Goal: Information Seeking & Learning: Learn about a topic

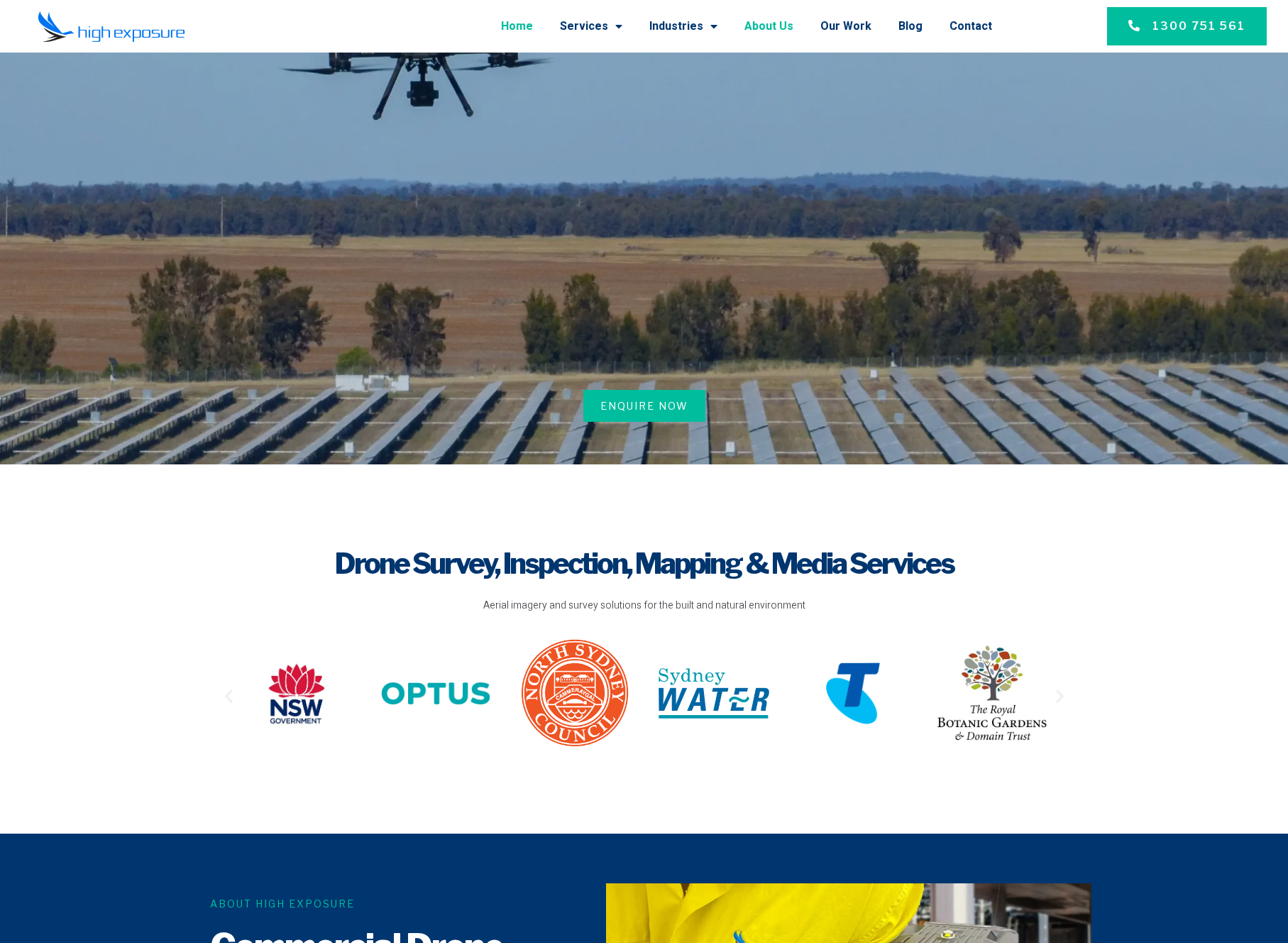
click at [763, 29] on link "About Us" at bounding box center [769, 26] width 49 height 37
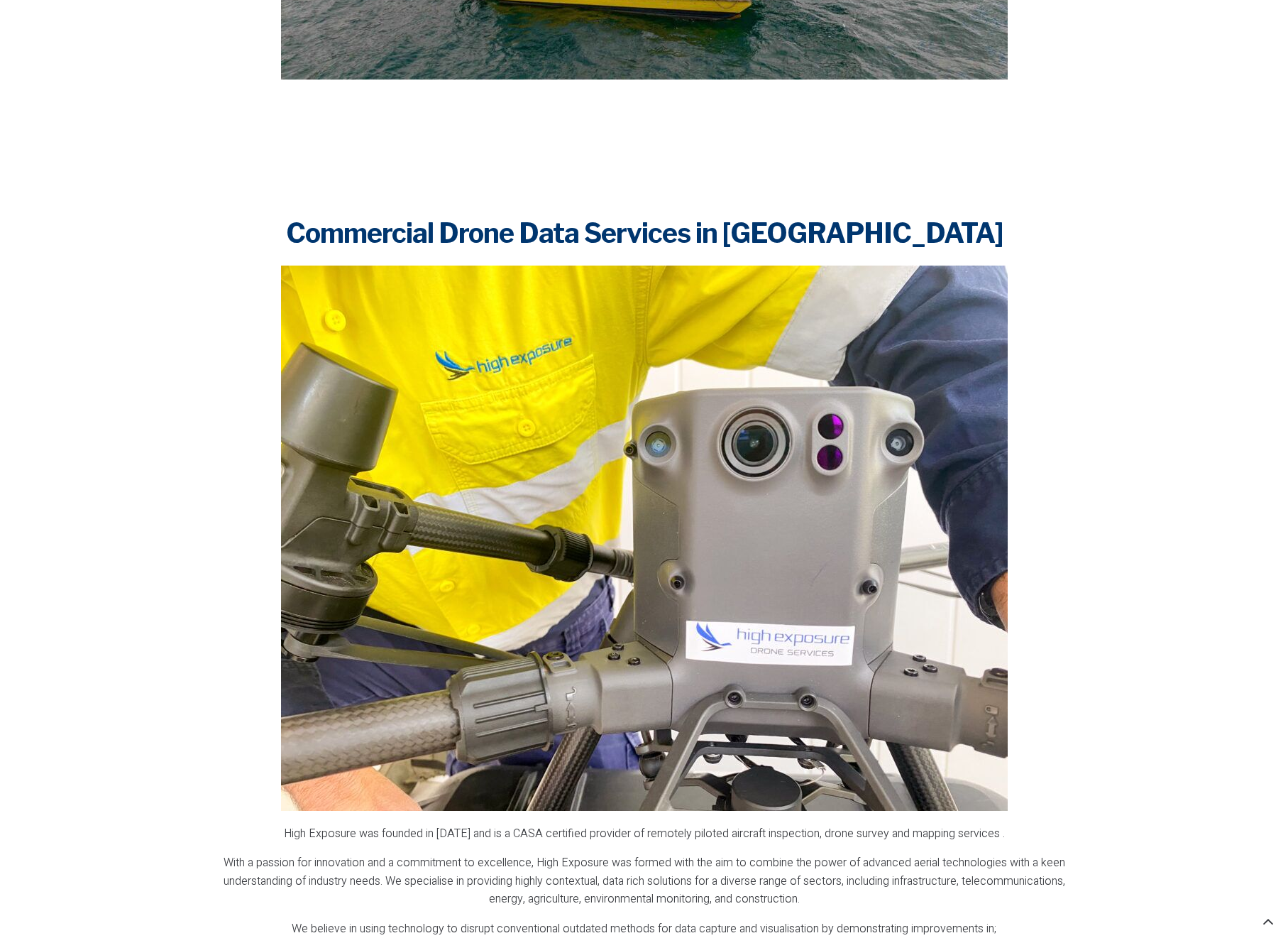
scroll to position [1544, 0]
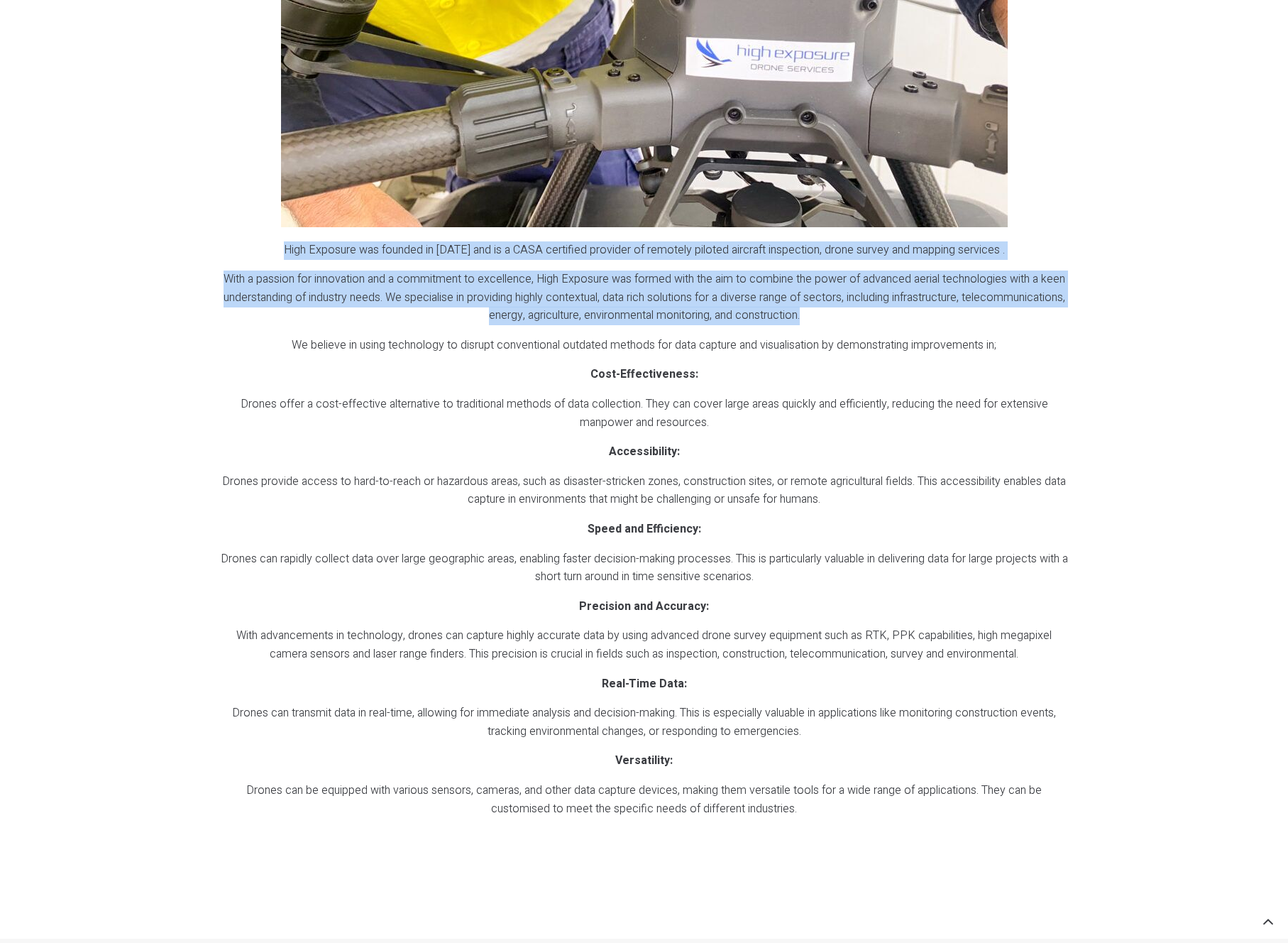
drag, startPoint x: 288, startPoint y: 250, endPoint x: 824, endPoint y: 319, distance: 540.4
click at [824, 319] on div "High Exposure was founded in 2016 and is a CASA certified provider of remotely …" at bounding box center [644, 544] width 849 height 606
copy div "High Exposure was founded in 2016 and is a CASA certified provider of remotely …"
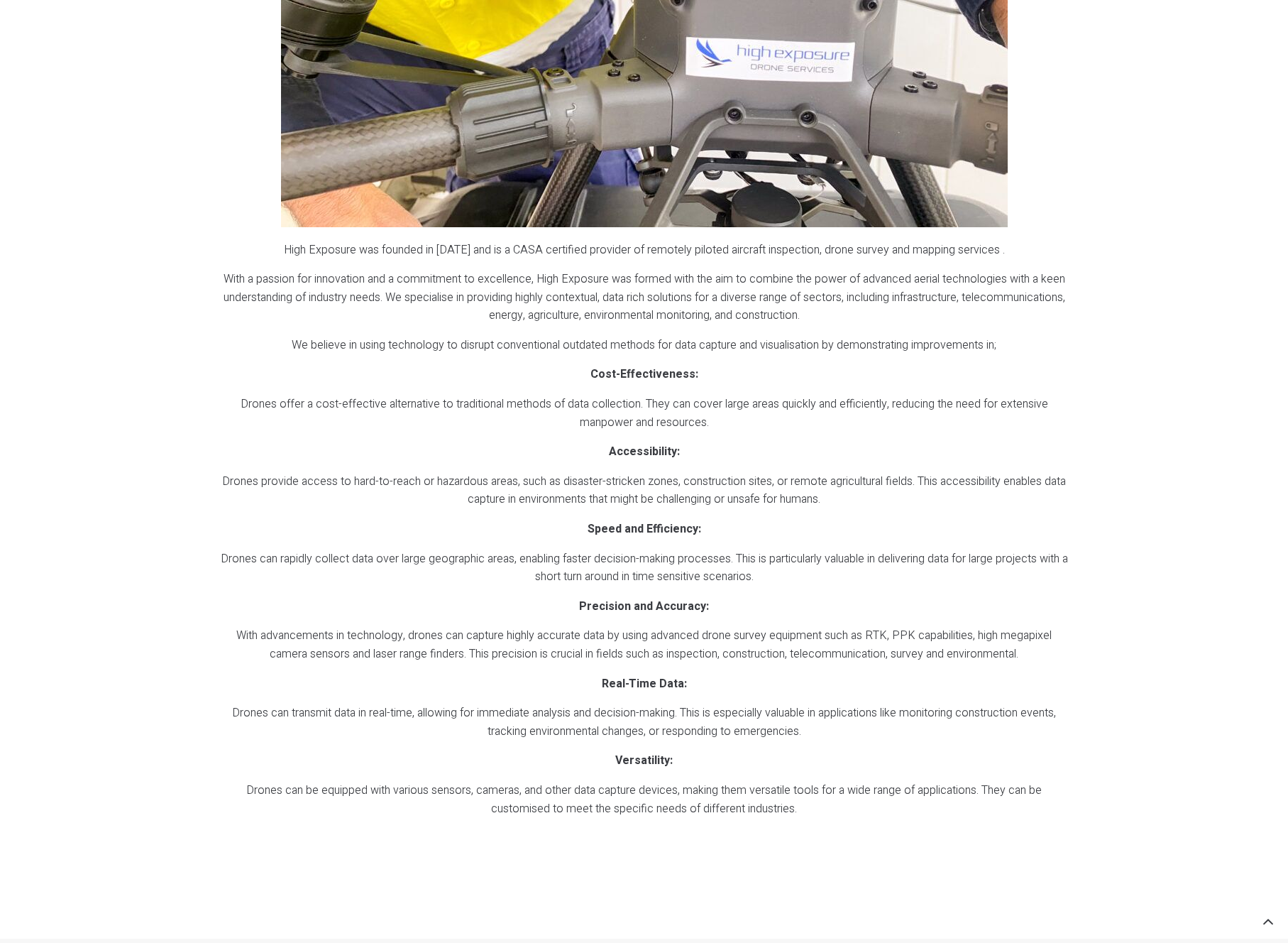
click at [1071, 377] on div "Commercial Drone Data Services in Sydney High Exposure was founded in 2016 and …" at bounding box center [644, 245] width 908 height 1286
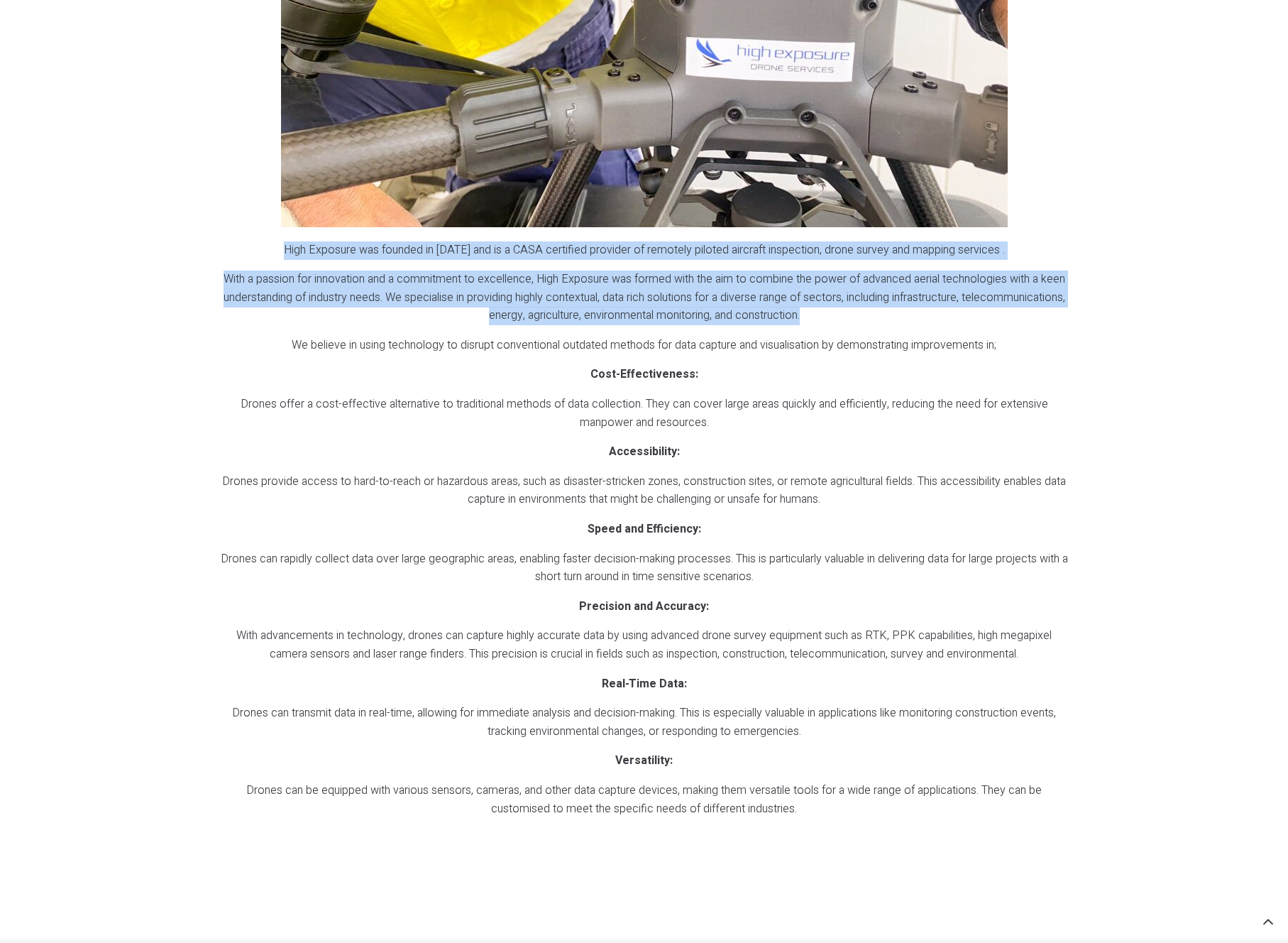
drag, startPoint x: 287, startPoint y: 248, endPoint x: 818, endPoint y: 319, distance: 535.7
click at [818, 319] on div "High Exposure was founded in 2016 and is a CASA certified provider of remotely …" at bounding box center [644, 544] width 849 height 606
click at [817, 319] on p "With a passion for innovation and a commitment to excellence, High Exposure was…" at bounding box center [644, 298] width 849 height 55
drag, startPoint x: 817, startPoint y: 317, endPoint x: 287, endPoint y: 248, distance: 534.5
click at [287, 248] on div "High Exposure was founded in 2016 and is a CASA certified provider of remotely …" at bounding box center [644, 544] width 849 height 606
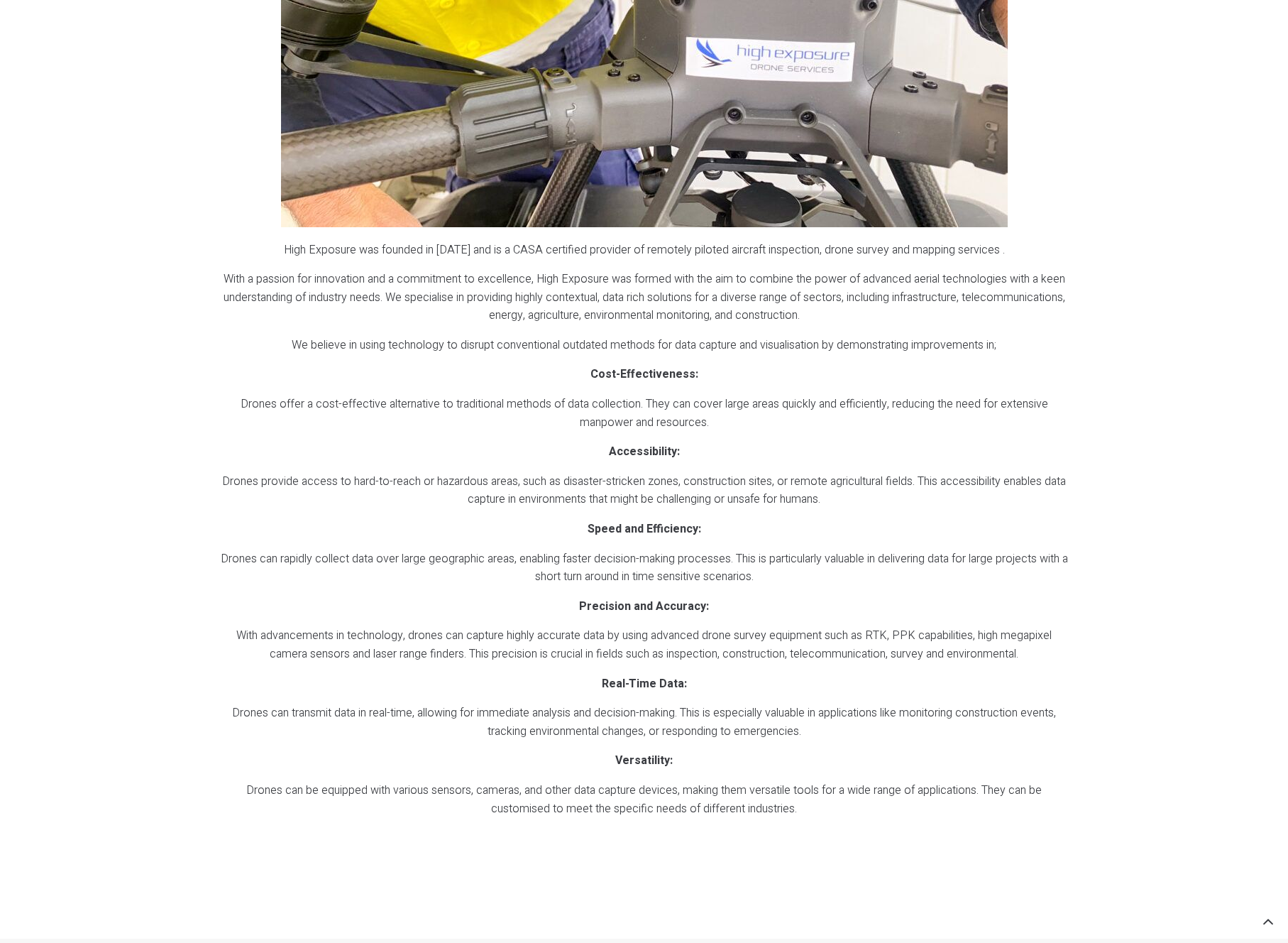
click at [287, 248] on p "High Exposure was founded in 2016 and is a CASA certified provider of remotely …" at bounding box center [644, 251] width 849 height 18
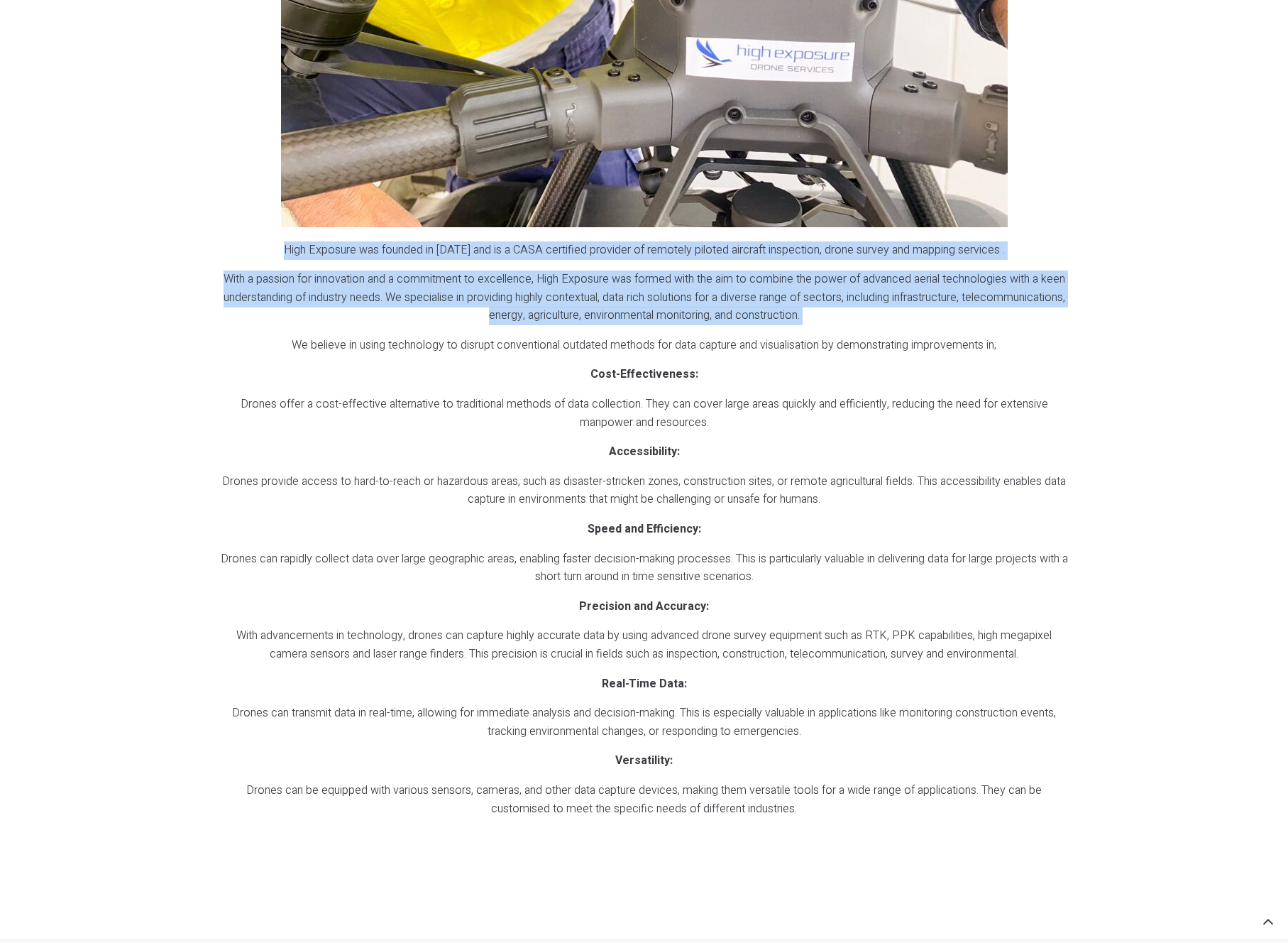
drag, startPoint x: 287, startPoint y: 248, endPoint x: 816, endPoint y: 318, distance: 533.6
click at [816, 318] on div "High Exposure was founded in 2016 and is a CASA certified provider of remotely …" at bounding box center [644, 544] width 849 height 606
click at [816, 318] on p "With a passion for innovation and a commitment to excellence, High Exposure was…" at bounding box center [644, 298] width 849 height 55
drag, startPoint x: 817, startPoint y: 317, endPoint x: 286, endPoint y: 249, distance: 535.3
click at [286, 249] on div "High Exposure was founded in 2016 and is a CASA certified provider of remotely …" at bounding box center [644, 544] width 849 height 606
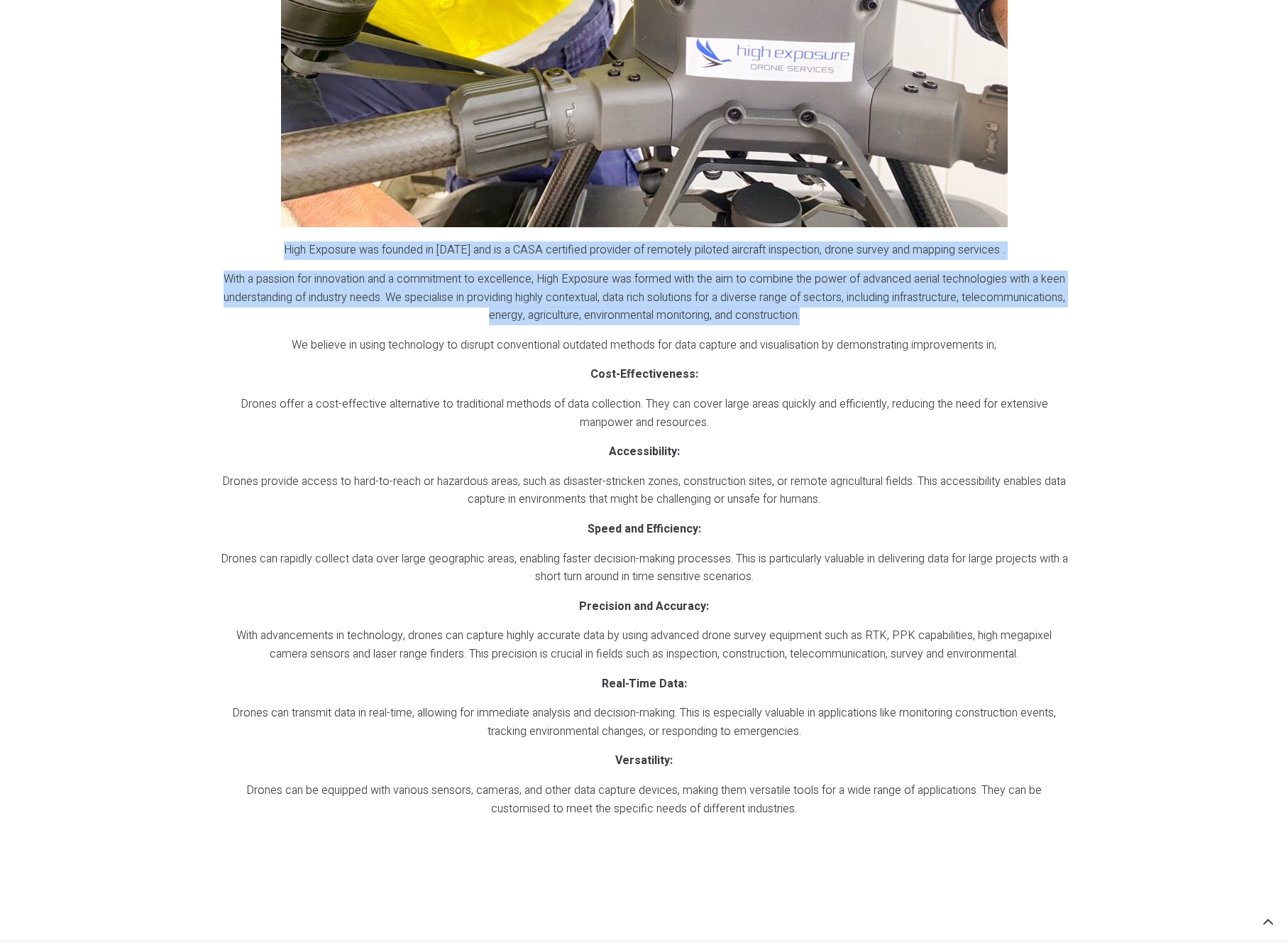
click at [286, 249] on p "High Exposure was founded in 2016 and is a CASA certified provider of remotely …" at bounding box center [644, 251] width 849 height 18
drag, startPoint x: 286, startPoint y: 248, endPoint x: 824, endPoint y: 318, distance: 542.5
click at [824, 318] on div "High Exposure was founded in 2016 and is a CASA certified provider of remotely …" at bounding box center [644, 544] width 849 height 606
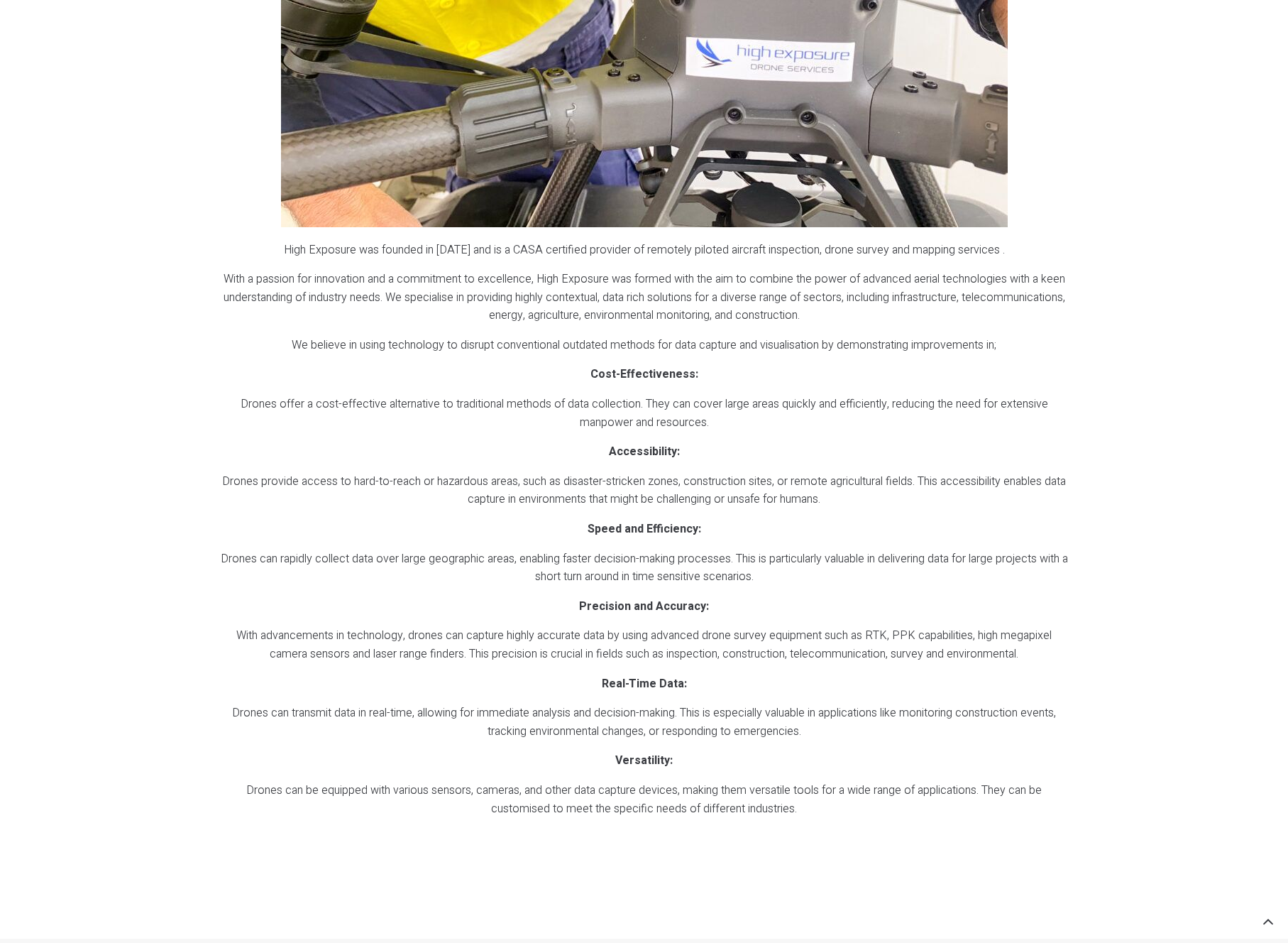
click at [824, 318] on p "With a passion for innovation and a commitment to excellence, High Exposure was…" at bounding box center [644, 298] width 849 height 55
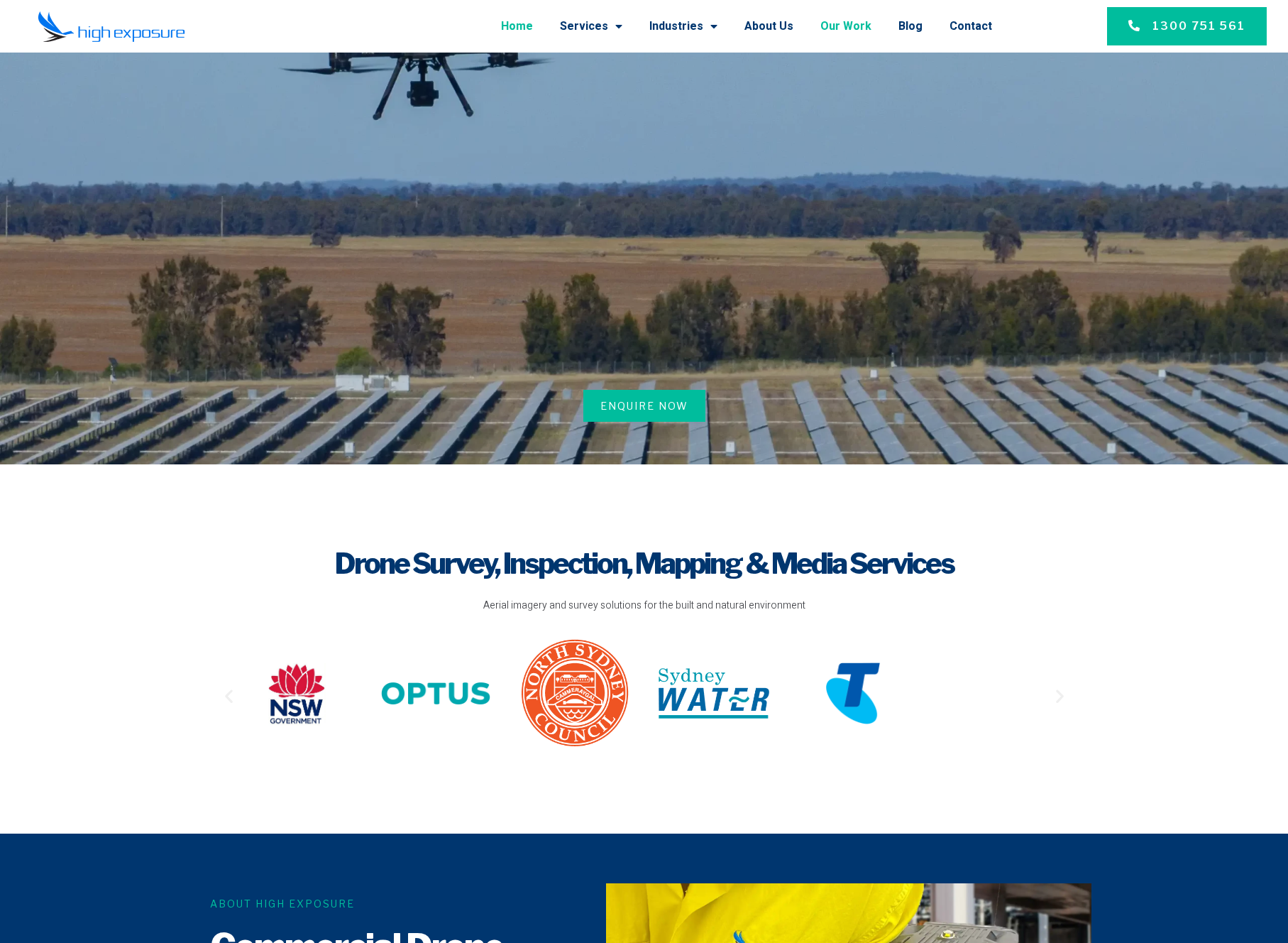
click at [839, 24] on link "Our Work" at bounding box center [846, 26] width 51 height 37
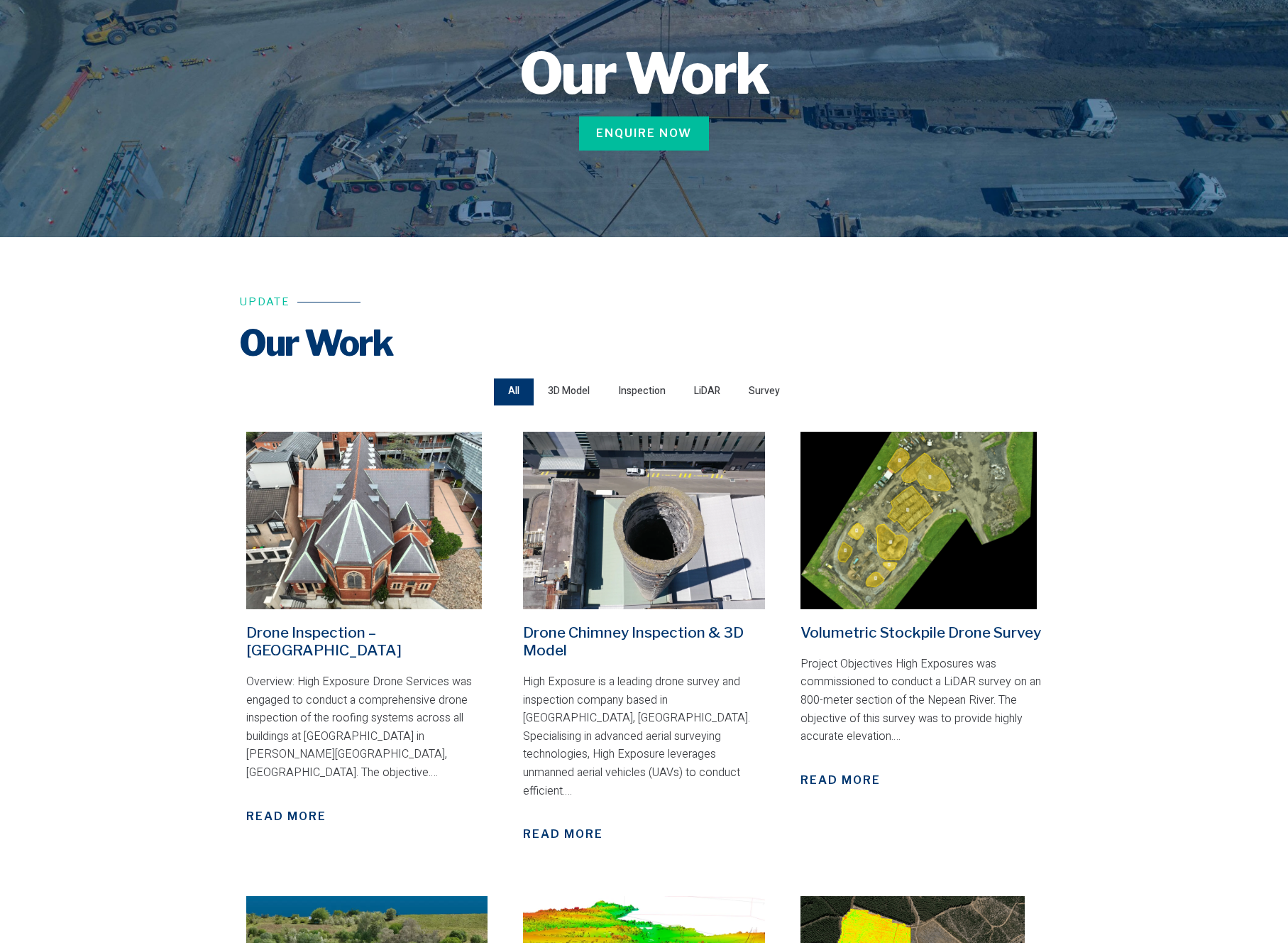
scroll to position [188, 0]
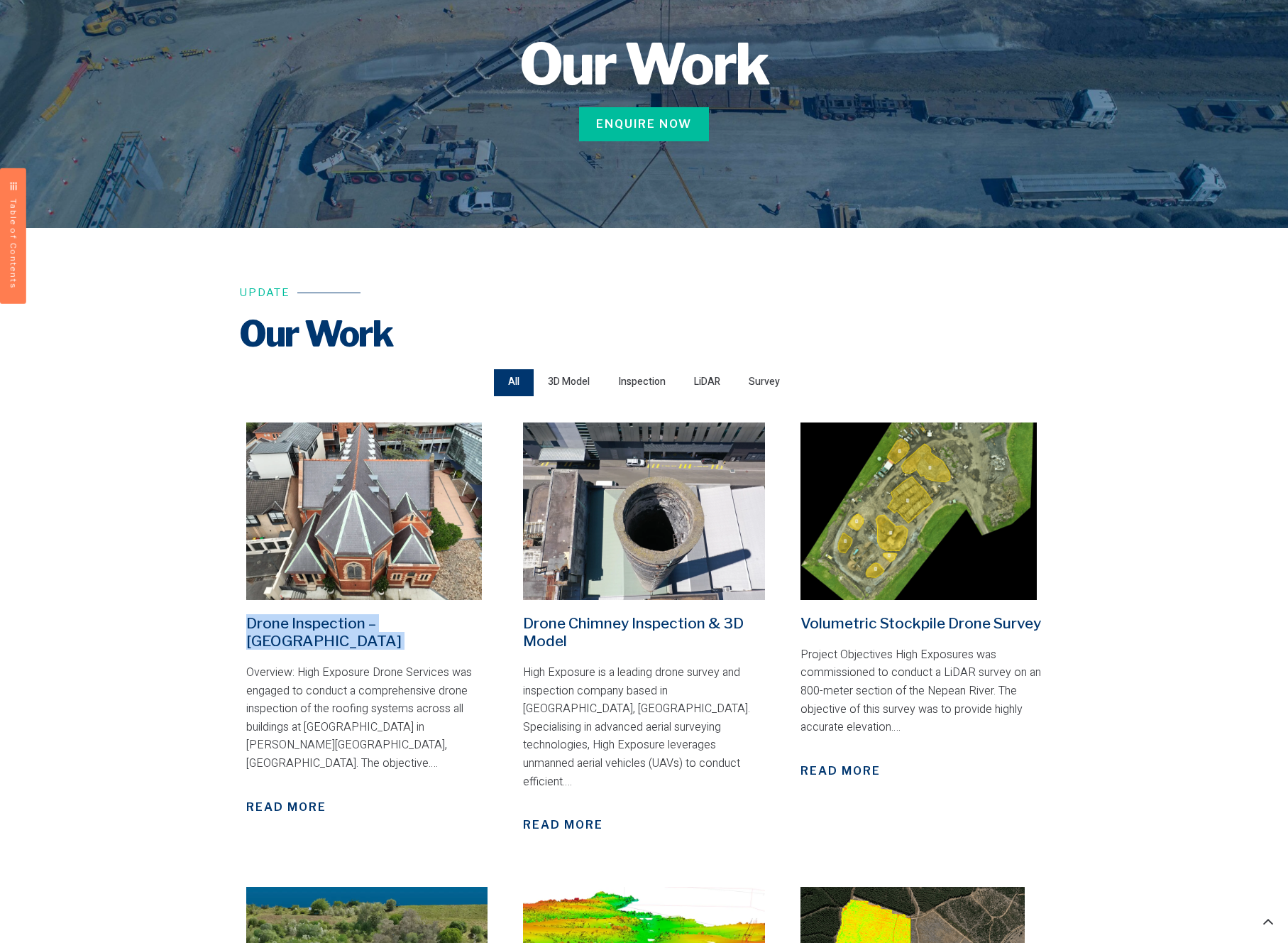
drag, startPoint x: 315, startPoint y: 644, endPoint x: 244, endPoint y: 624, distance: 73.8
click at [244, 624] on div "Drone Inspection – St Vincents College Overview: High Exposure Drone Services w…" at bounding box center [367, 637] width 256 height 444
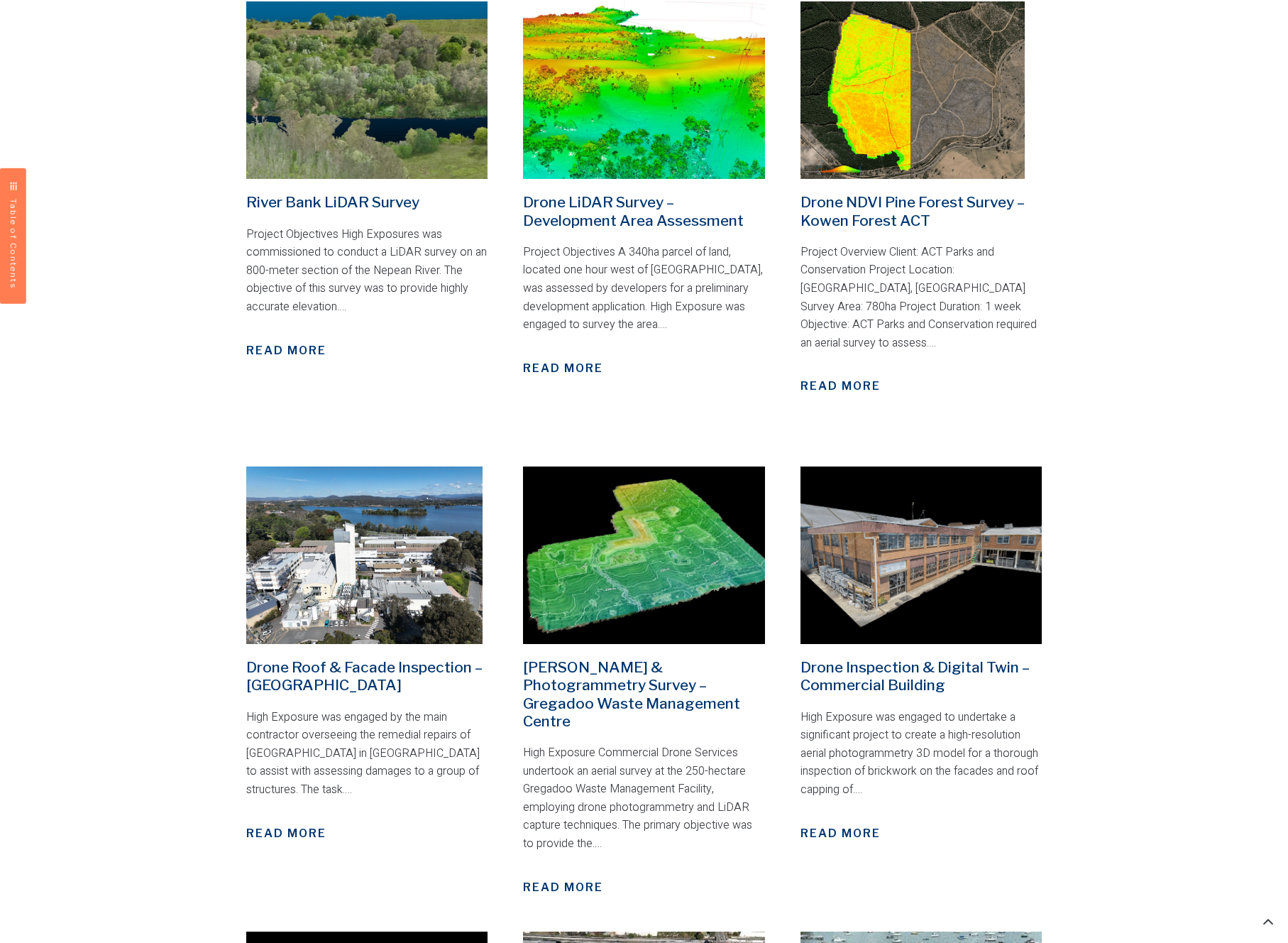
scroll to position [1119, 0]
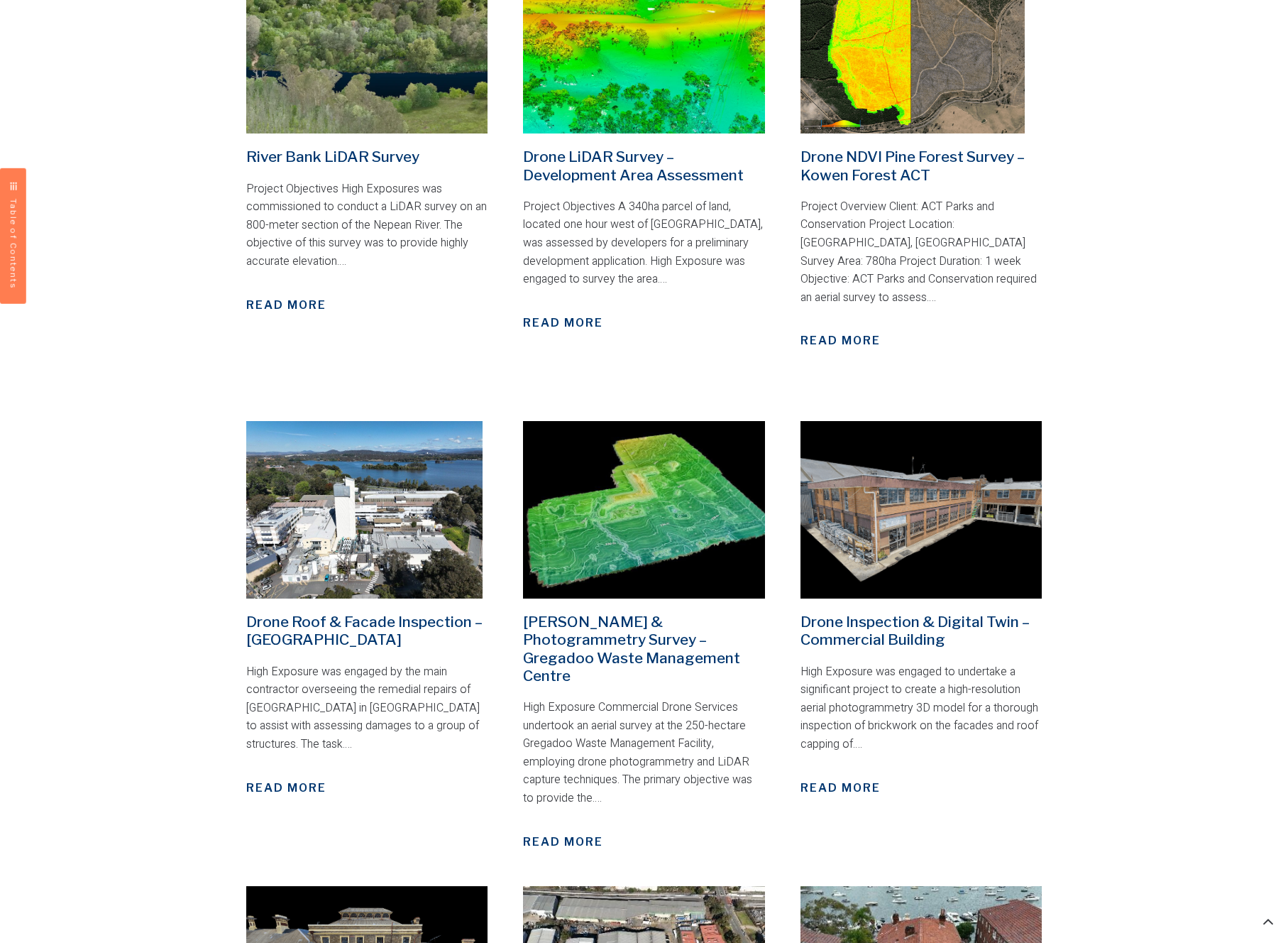
click at [168, 501] on div "Our Work Our Work Enquire Now Update Our Work Our Work All 3D Model Inspection …" at bounding box center [644, 172] width 1288 height 2433
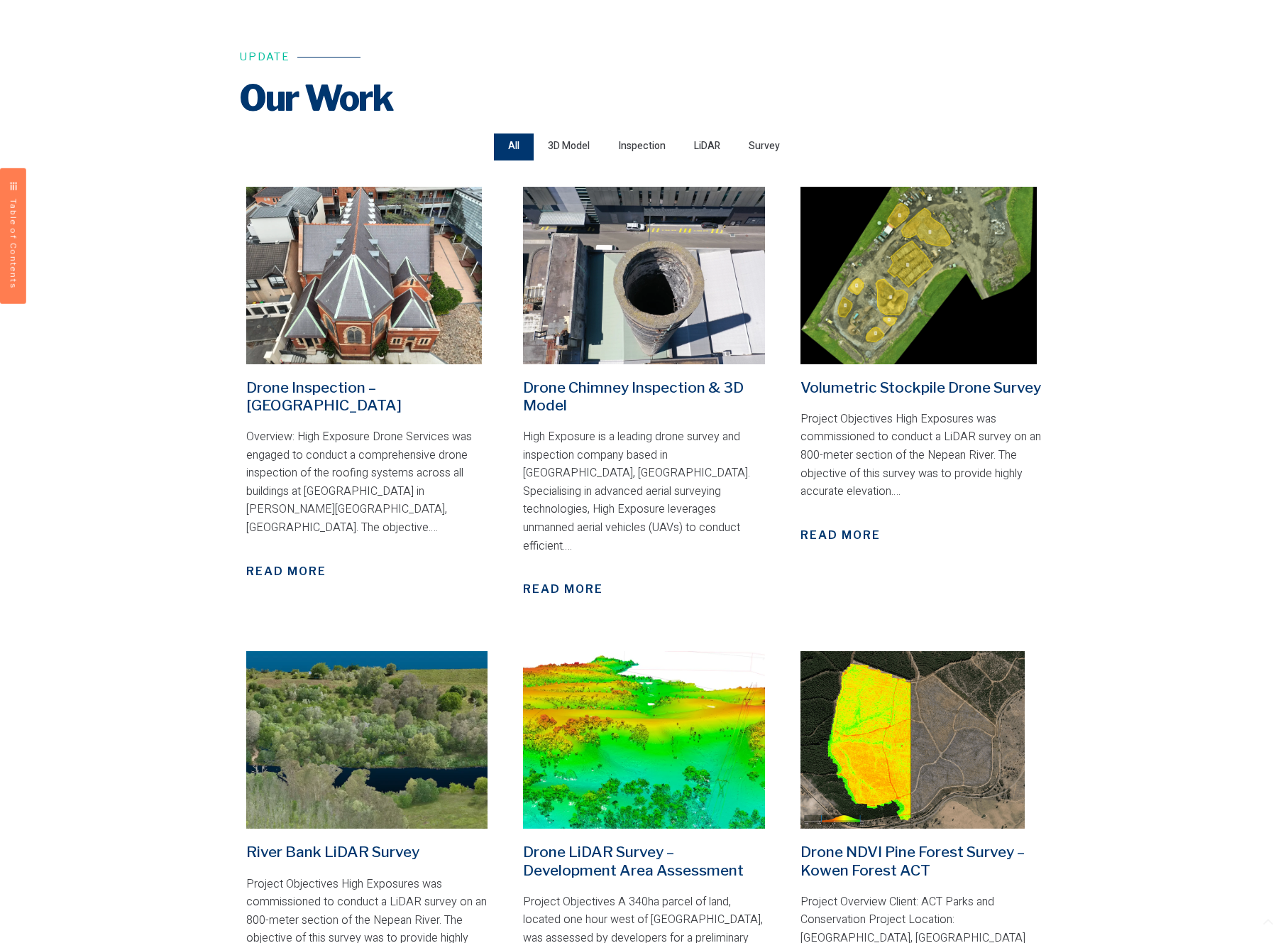
scroll to position [497, 0]
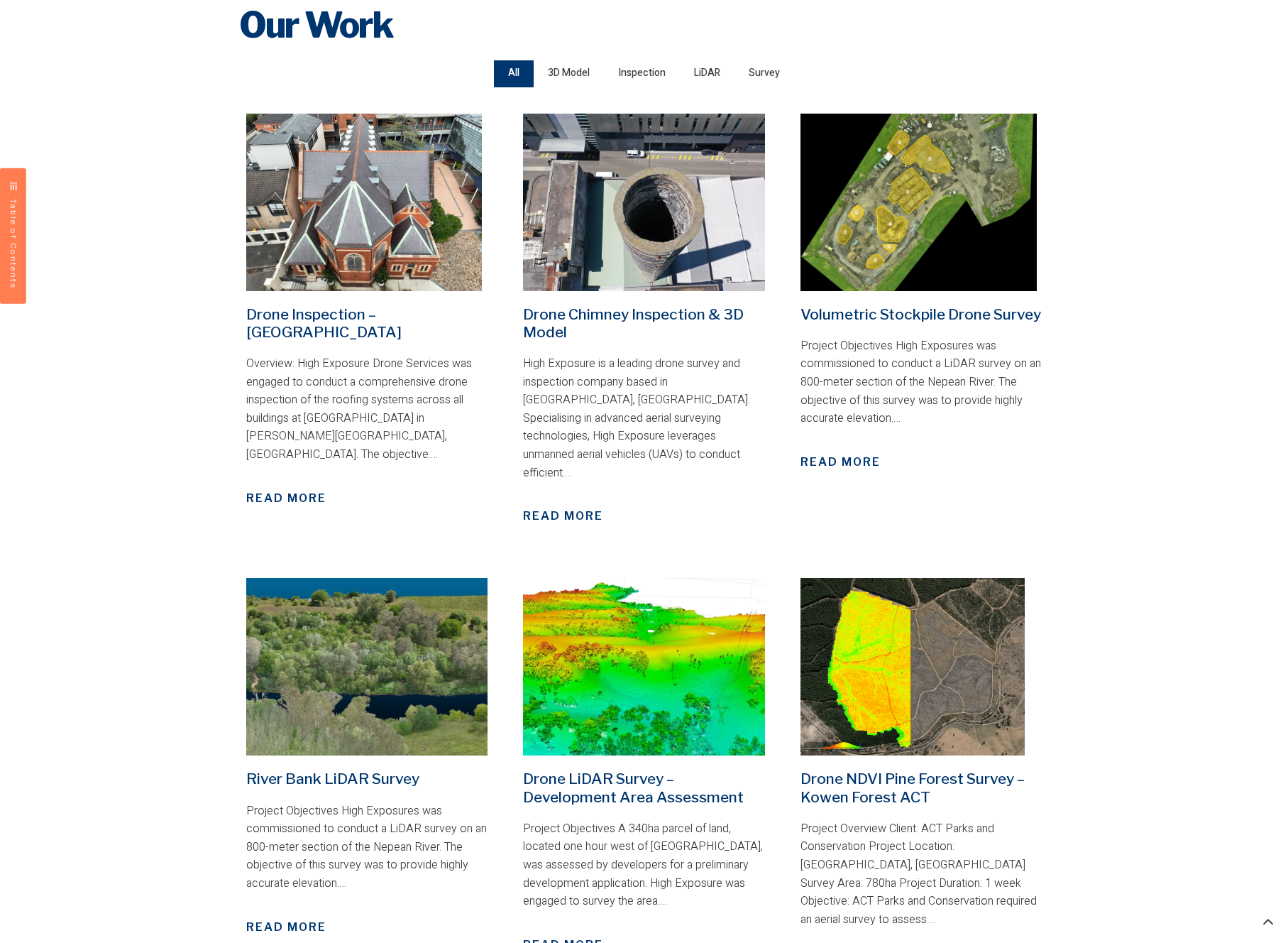
click at [197, 536] on div "Our Work Our Work Enquire Now Update Our Work Our Work All 3D Model Inspection …" at bounding box center [644, 793] width 1288 height 2433
click at [139, 405] on div "Our Work Our Work Enquire Now Update Our Work Our Work All 3D Model Inspection …" at bounding box center [644, 793] width 1288 height 2433
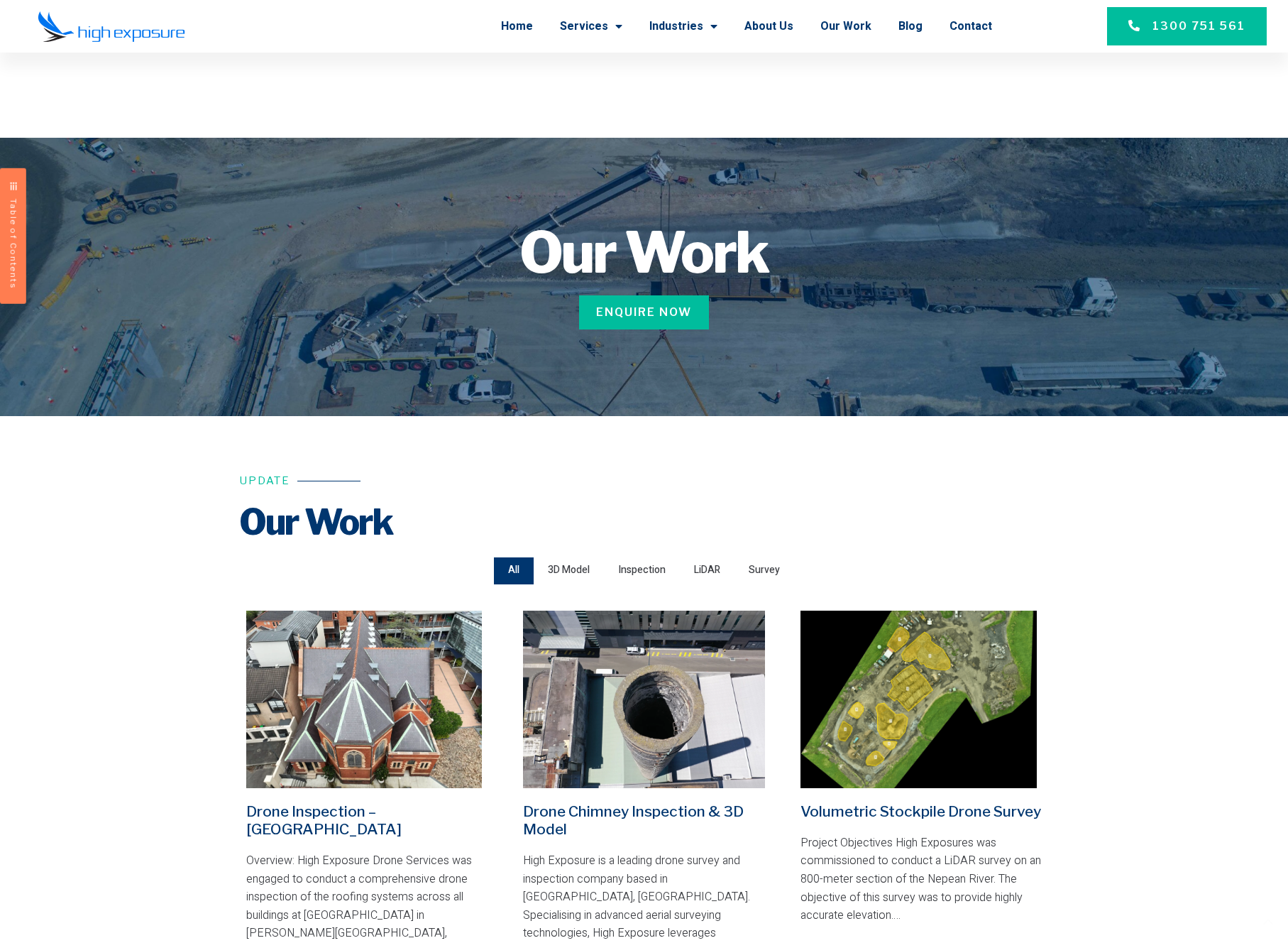
scroll to position [592, 0]
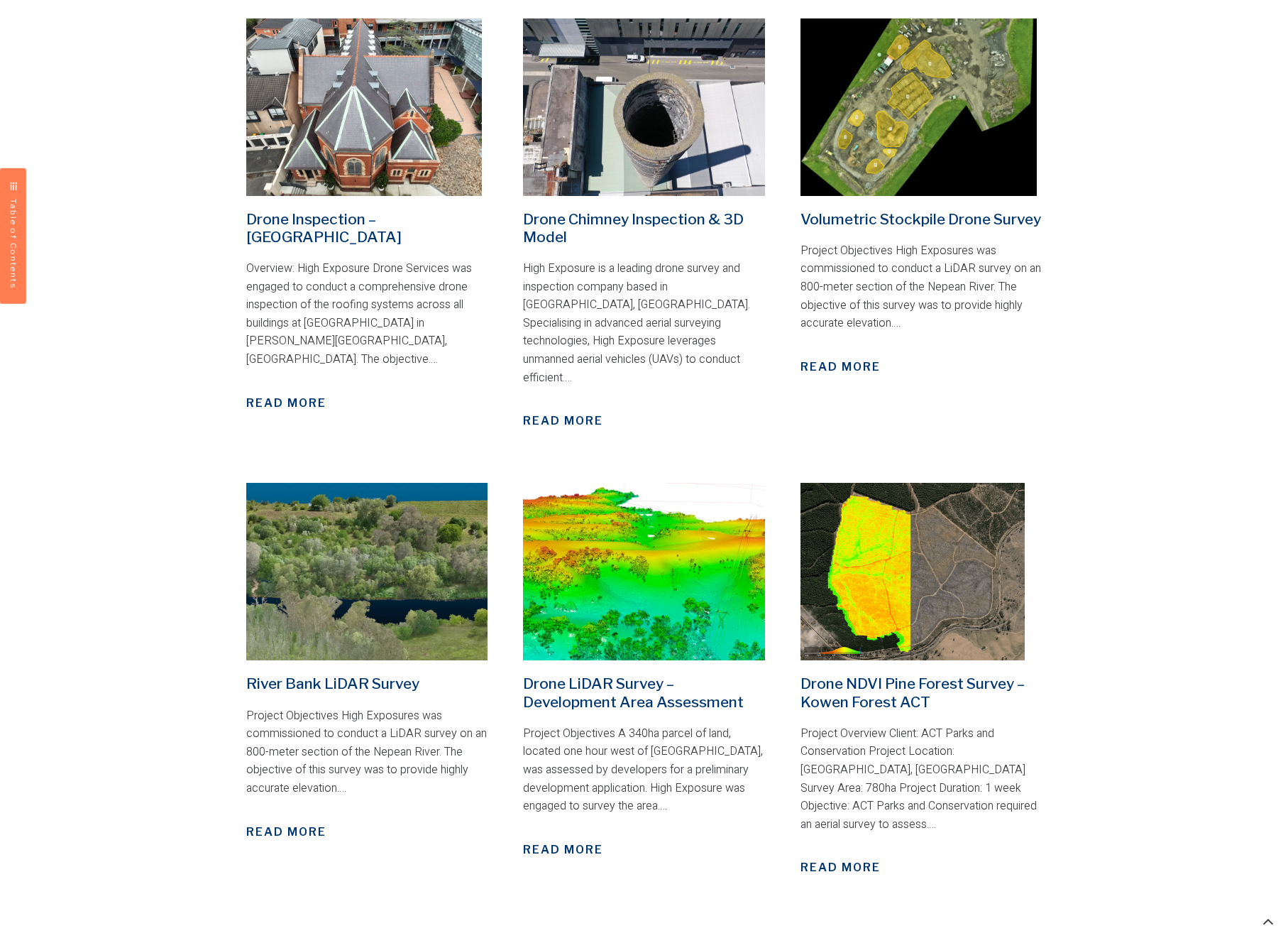
click at [15, 180] on button "Table of Contents" at bounding box center [13, 235] width 26 height 135
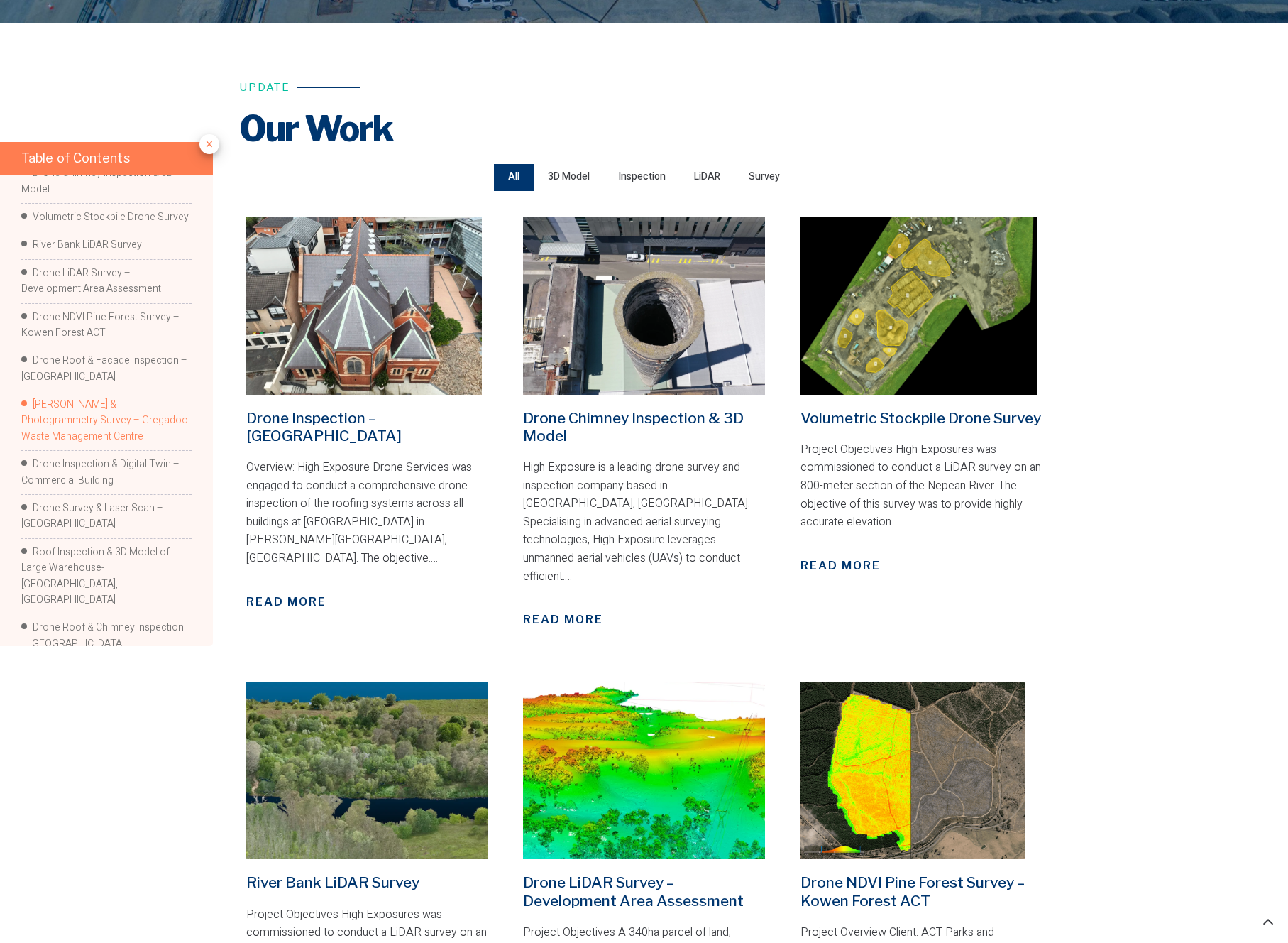
scroll to position [247, 0]
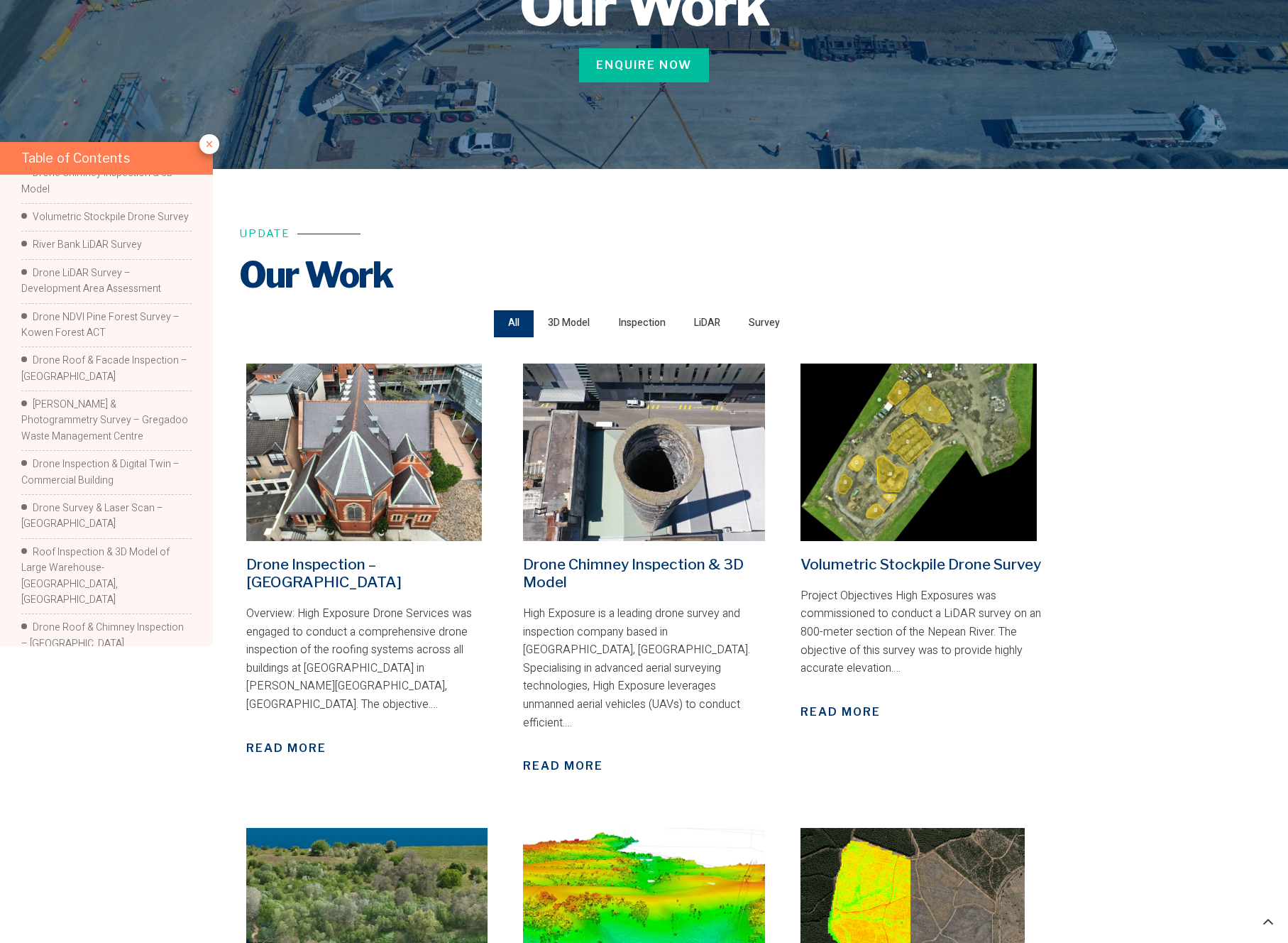
click at [212, 141] on span "×" at bounding box center [209, 144] width 20 height 20
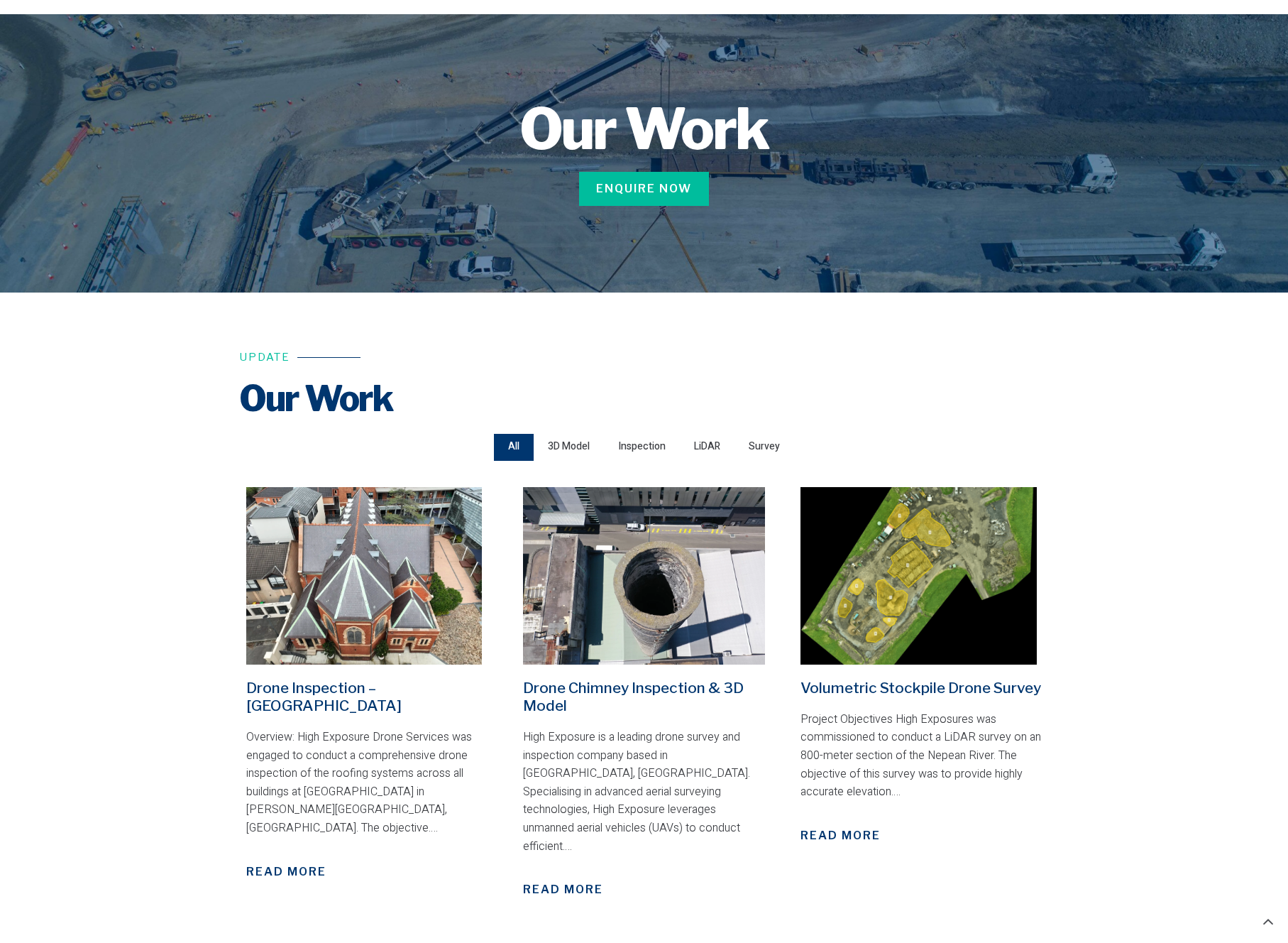
scroll to position [0, 0]
